Goal: Task Accomplishment & Management: Manage account settings

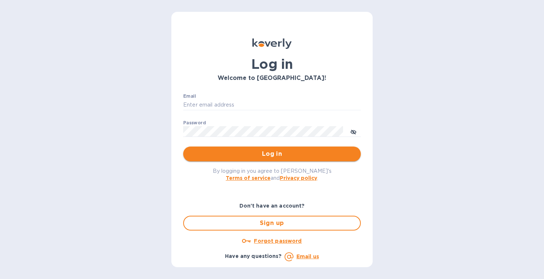
type input "stephanie@kelloggselections.com"
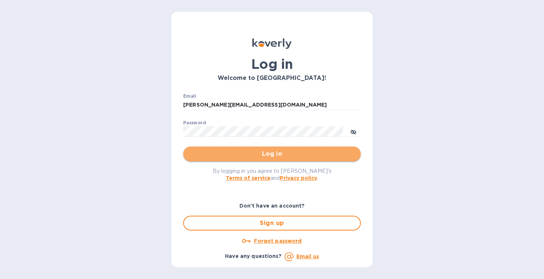
click at [272, 154] on span "Log in" at bounding box center [272, 154] width 166 height 9
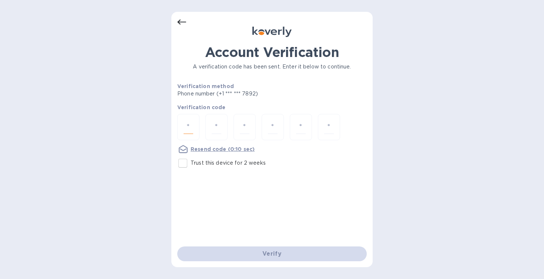
click at [191, 129] on input "number" at bounding box center [189, 127] width 10 height 14
type input "3"
type input "7"
type input "0"
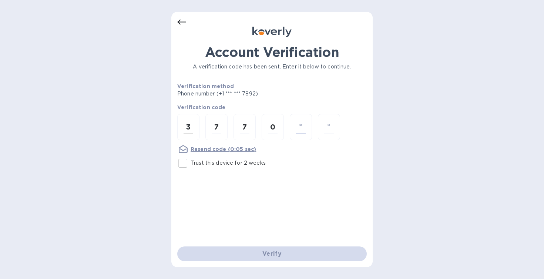
type input "1"
type input "3"
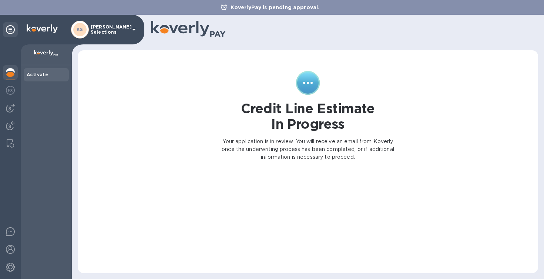
click at [104, 29] on p "[PERSON_NAME] Selections" at bounding box center [109, 29] width 37 height 10
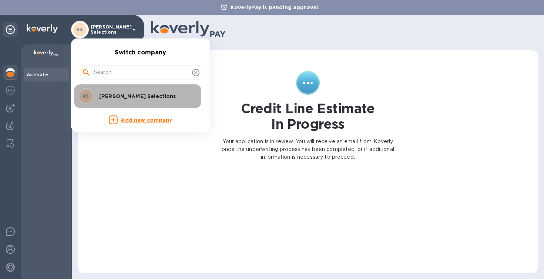
click at [117, 99] on p "[PERSON_NAME] Selections" at bounding box center [145, 96] width 93 height 7
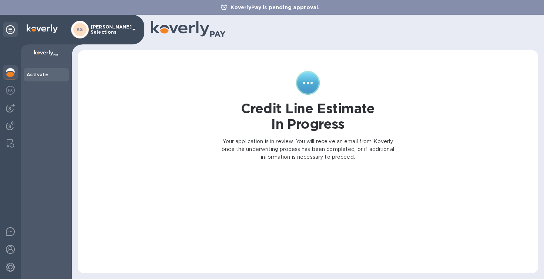
click at [43, 29] on img at bounding box center [42, 28] width 31 height 9
click at [39, 74] on b "Activate" at bounding box center [37, 75] width 21 height 6
click at [231, 121] on div "Credit Line Estimate In Progress Your application is in review. You will receiv…" at bounding box center [308, 116] width 181 height 96
click at [257, 9] on p "KoverlyPay is pending approval." at bounding box center [275, 7] width 97 height 7
click at [196, 37] on icon at bounding box center [188, 30] width 75 height 18
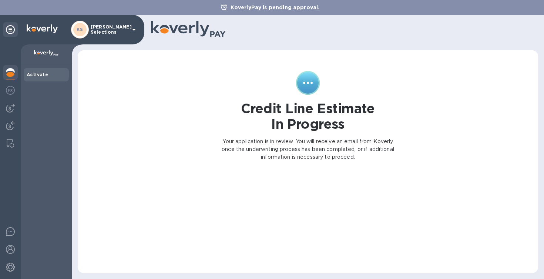
click at [136, 29] on icon at bounding box center [134, 29] width 9 height 9
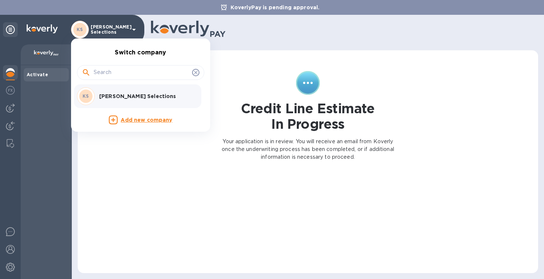
click at [98, 93] on div "[PERSON_NAME] Selections" at bounding box center [144, 96] width 96 height 7
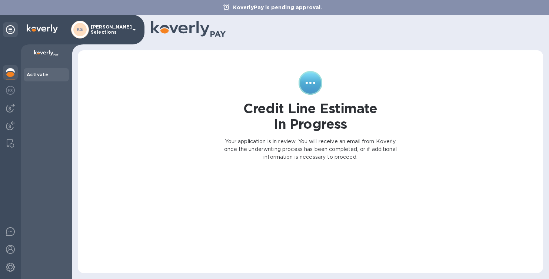
click at [294, 10] on p "KoverlyPay is pending approval." at bounding box center [277, 7] width 97 height 7
click at [52, 51] on img at bounding box center [46, 53] width 25 height 6
click at [99, 29] on p "[PERSON_NAME] Selections" at bounding box center [109, 29] width 37 height 10
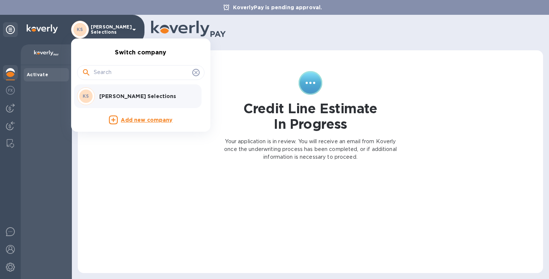
click at [161, 150] on div at bounding box center [274, 139] width 549 height 279
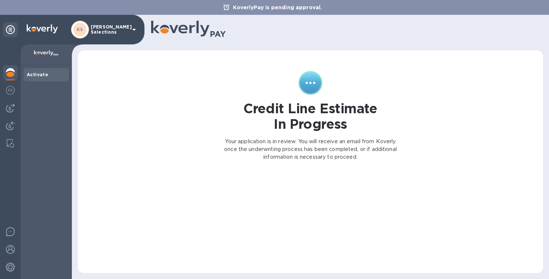
click at [345, 131] on h1 "Credit Line Estimate In Progress" at bounding box center [310, 116] width 134 height 31
click at [308, 79] on icon at bounding box center [311, 83] width 24 height 24
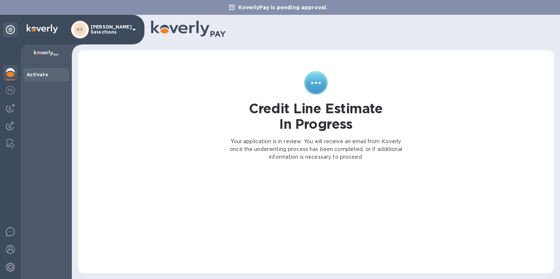
click at [196, 26] on icon at bounding box center [188, 30] width 75 height 18
click at [104, 30] on p "[PERSON_NAME] Selections" at bounding box center [109, 29] width 37 height 10
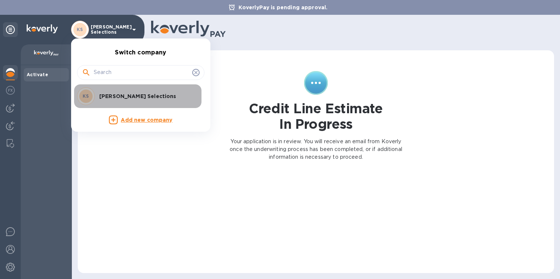
click at [123, 97] on p "[PERSON_NAME] Selections" at bounding box center [145, 96] width 93 height 7
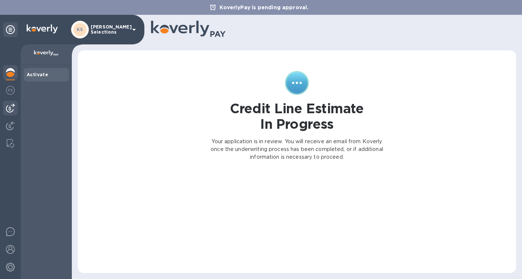
click at [11, 107] on img at bounding box center [10, 108] width 9 height 9
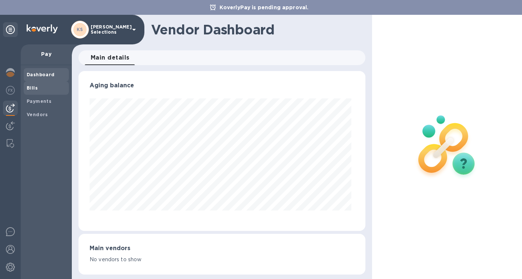
scroll to position [160, 284]
click at [40, 115] on b "Vendors" at bounding box center [37, 115] width 21 height 6
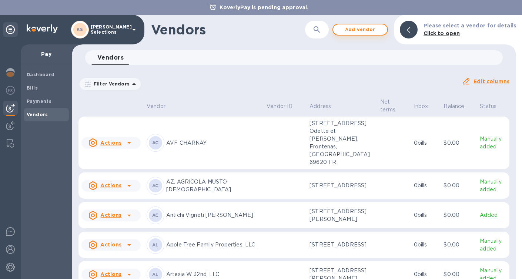
click at [358, 33] on span "Add vendor" at bounding box center [360, 29] width 42 height 9
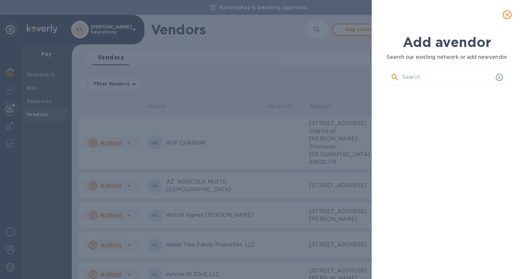
scroll to position [155, 125]
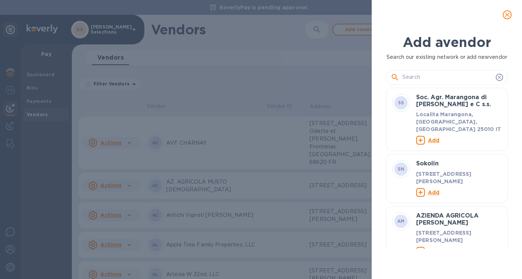
click at [409, 83] on input "text" at bounding box center [448, 77] width 90 height 11
paste input "[PERSON_NAME] Wines"
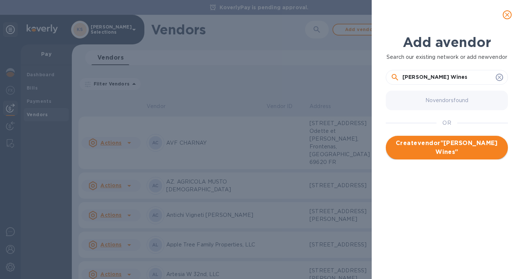
type input "[PERSON_NAME] Wines"
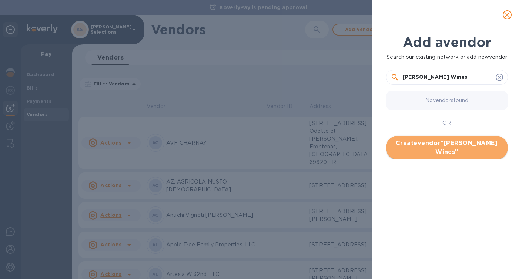
click at [448, 156] on span "Create vendor " [PERSON_NAME] Wines "" at bounding box center [447, 148] width 110 height 18
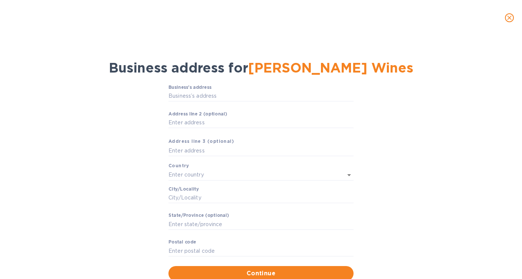
click at [510, 19] on icon "close" at bounding box center [509, 18] width 4 height 4
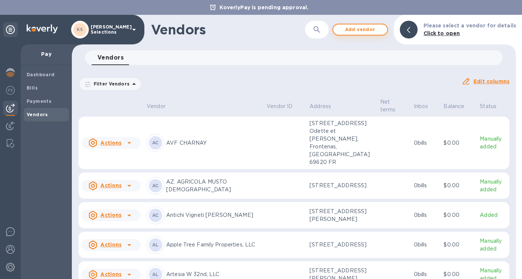
click at [366, 29] on span "Add vendor" at bounding box center [360, 29] width 42 height 9
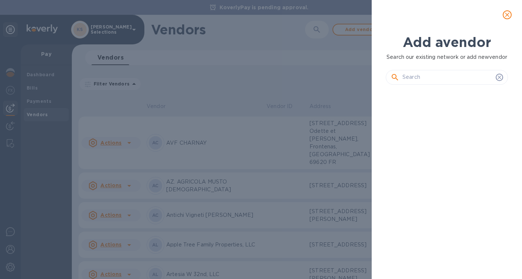
click at [423, 83] on input "text" at bounding box center [448, 77] width 90 height 11
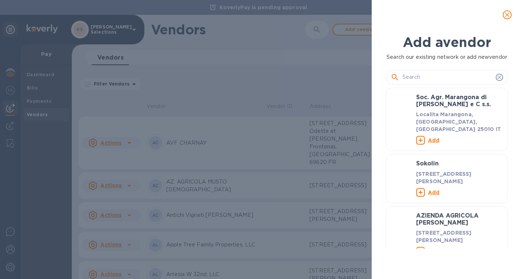
paste input "Silicon Valley Bank"
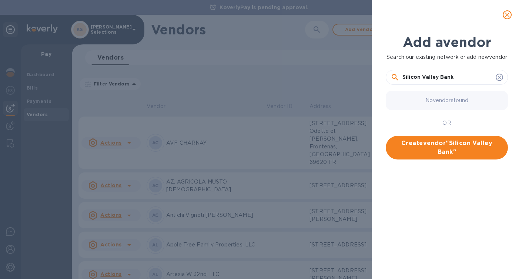
type input "Silicon Valley Bank"
drag, startPoint x: 477, startPoint y: 85, endPoint x: 374, endPoint y: 82, distance: 103.4
click at [374, 82] on div "Add a vendor Search our existing network or add new vendor Silicon Valley Bank …" at bounding box center [447, 155] width 150 height 250
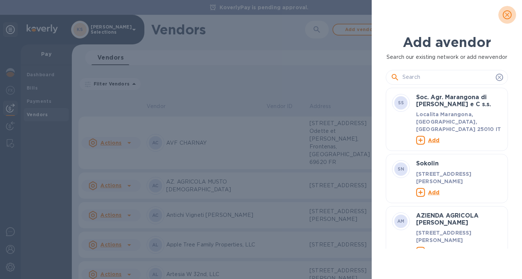
click at [506, 15] on icon "close" at bounding box center [507, 14] width 7 height 7
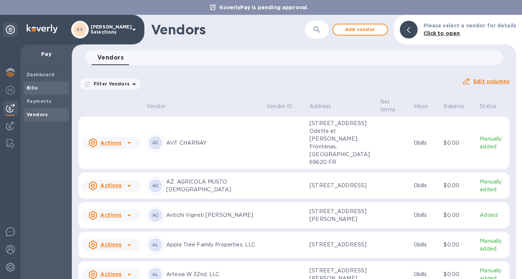
click at [36, 86] on b "Bills" at bounding box center [32, 88] width 11 height 6
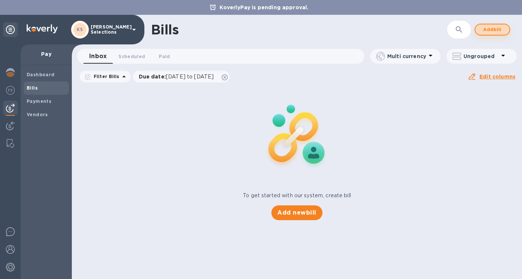
click at [486, 30] on span "Add bill" at bounding box center [493, 29] width 22 height 9
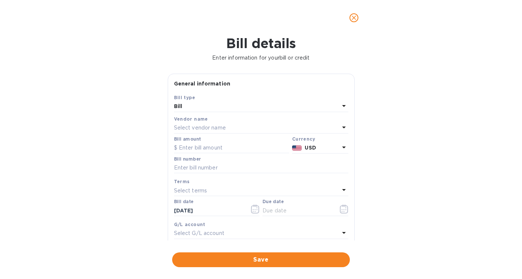
click at [220, 128] on p "Select vendor name" at bounding box center [200, 128] width 52 height 8
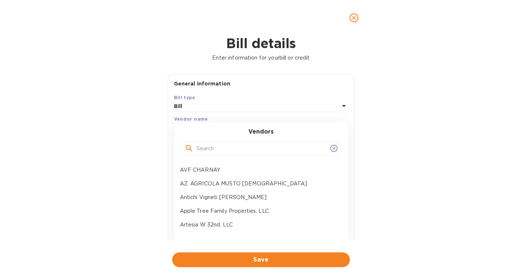
click at [217, 149] on input "text" at bounding box center [262, 148] width 131 height 11
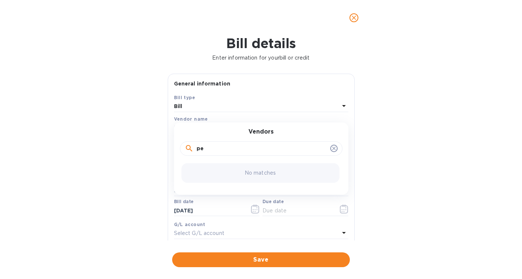
type input "p"
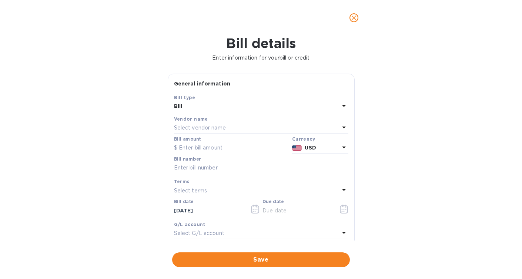
click at [125, 125] on div "Bill details Enter information for your bill or credit General information Save…" at bounding box center [261, 158] width 522 height 244
